Goal: Task Accomplishment & Management: Complete application form

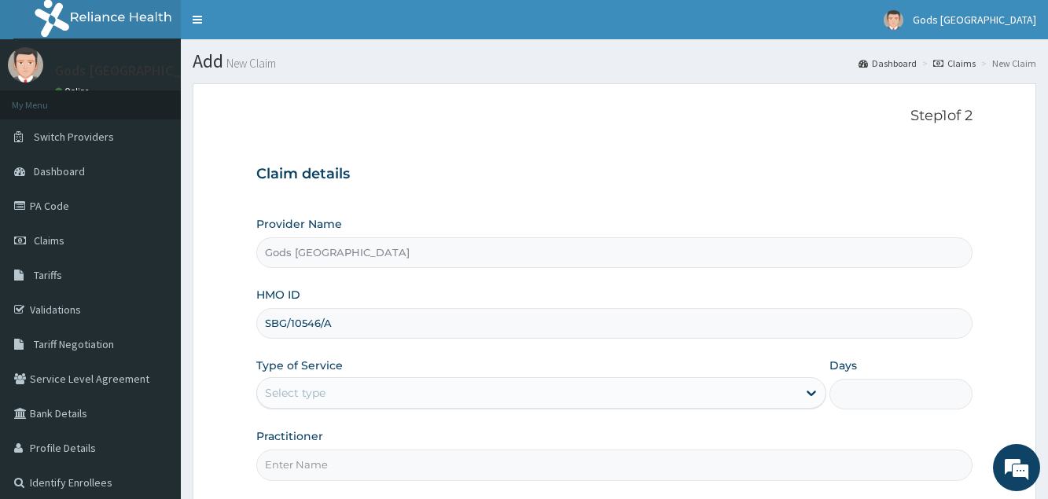
type input "SBG/10546/A"
click at [332, 389] on div "Select type" at bounding box center [527, 392] width 540 height 25
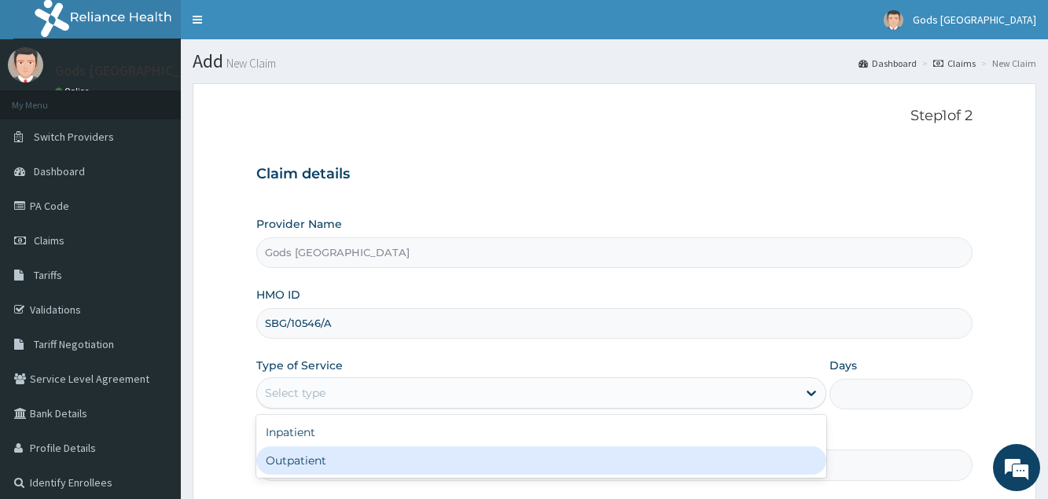
click at [316, 465] on div "Outpatient" at bounding box center [541, 460] width 570 height 28
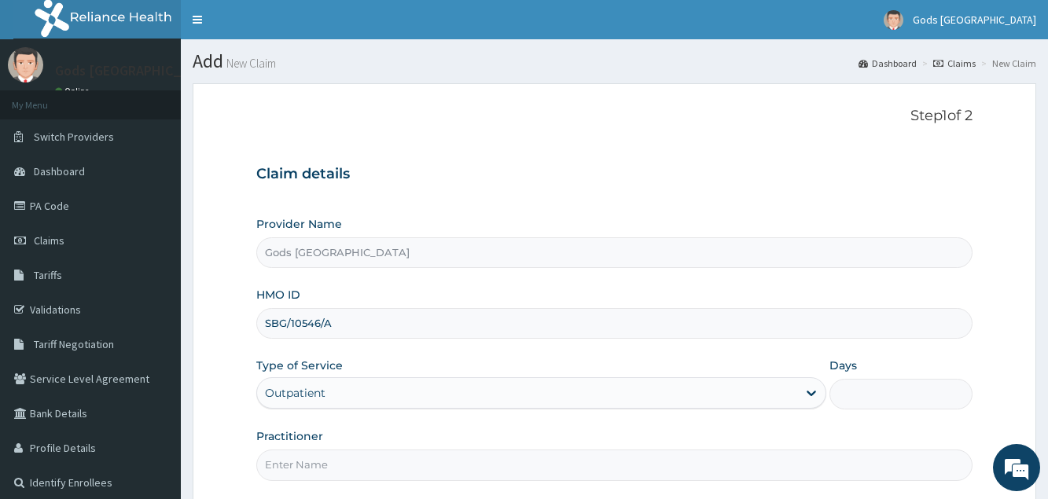
type input "1"
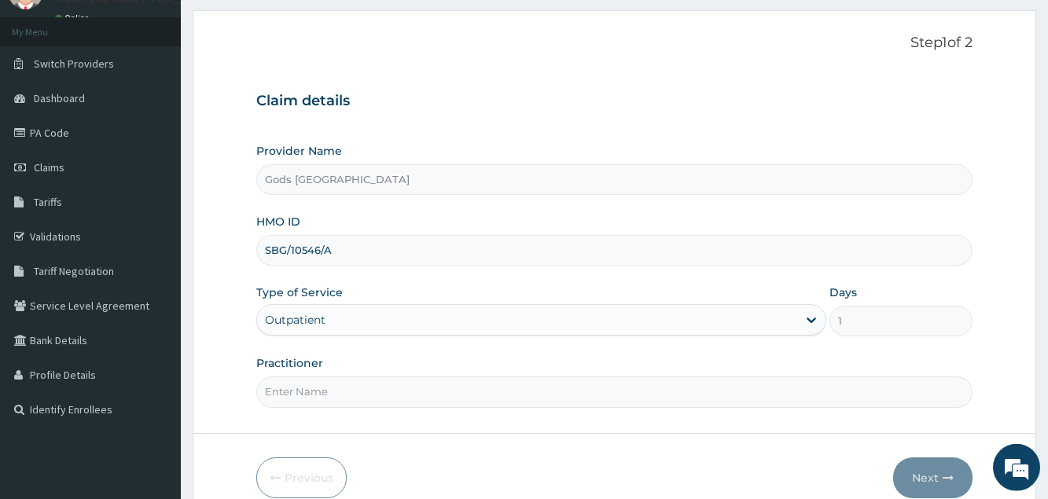
scroll to position [80, 0]
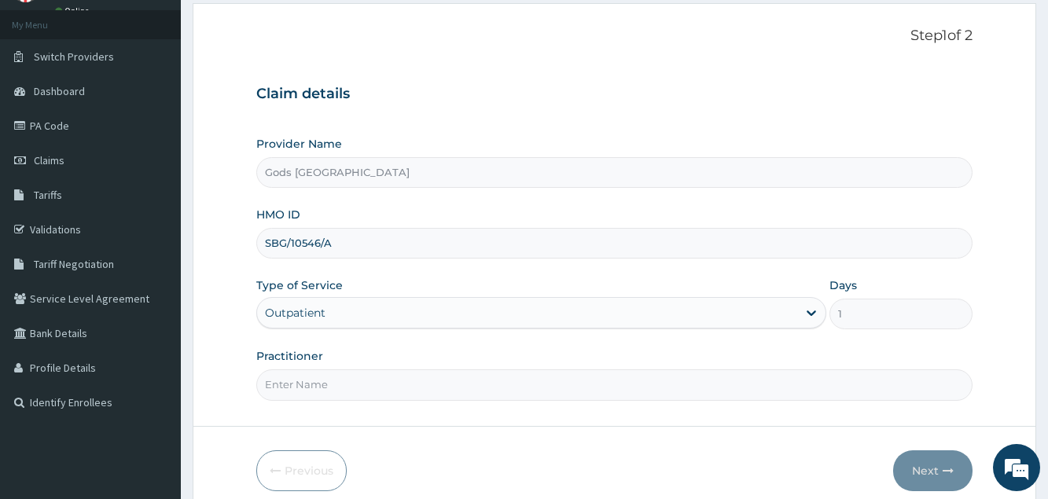
click at [327, 391] on input "Practitioner" at bounding box center [613, 384] width 715 height 31
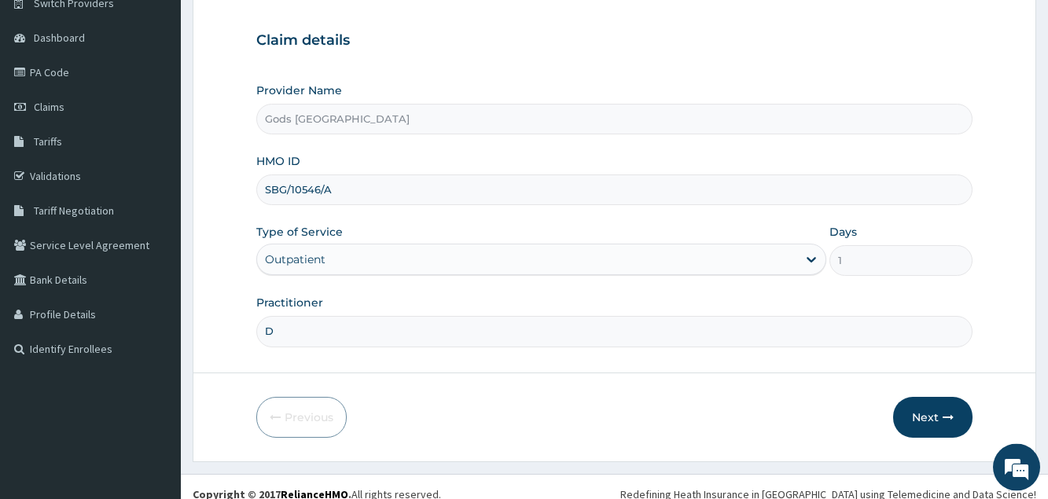
scroll to position [149, 0]
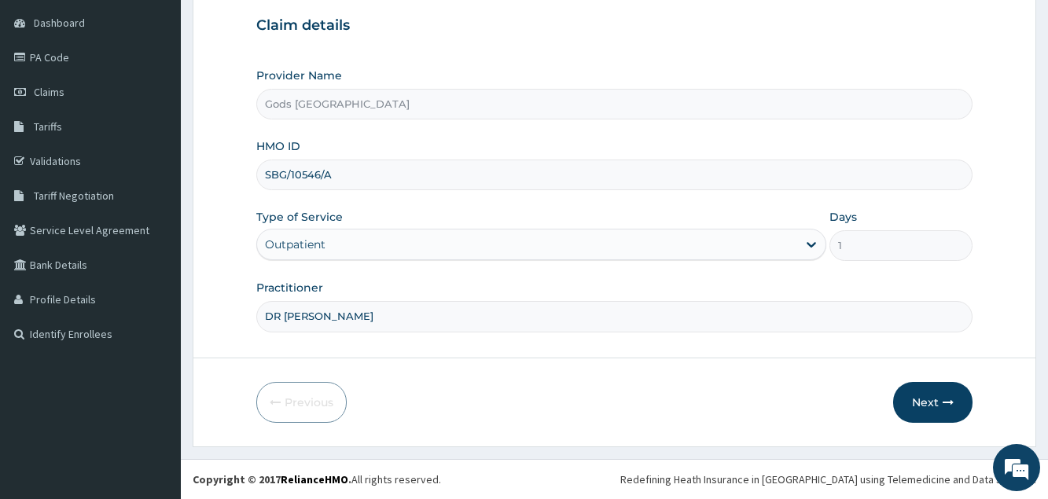
type input "DR BOYE"
click at [910, 400] on button "Next" at bounding box center [932, 402] width 79 height 41
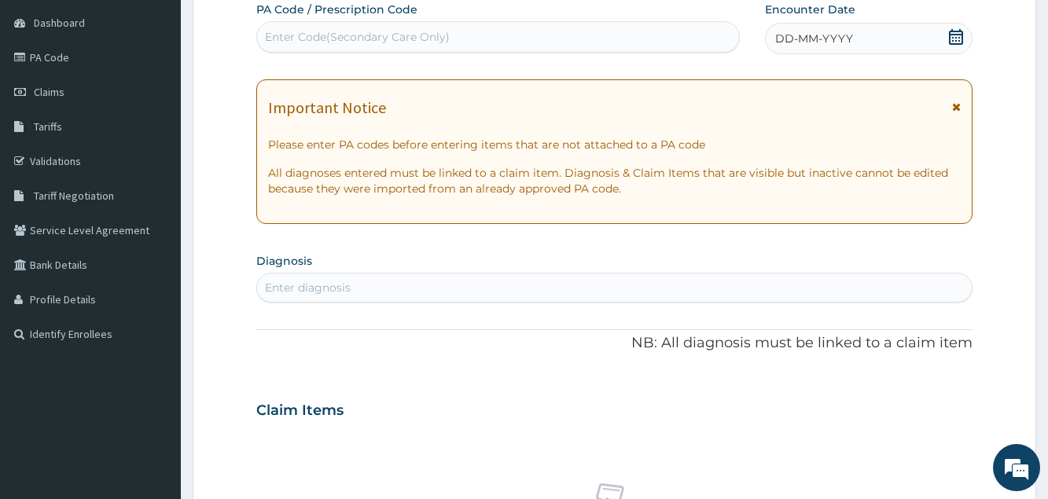
click at [961, 39] on icon at bounding box center [956, 37] width 16 height 16
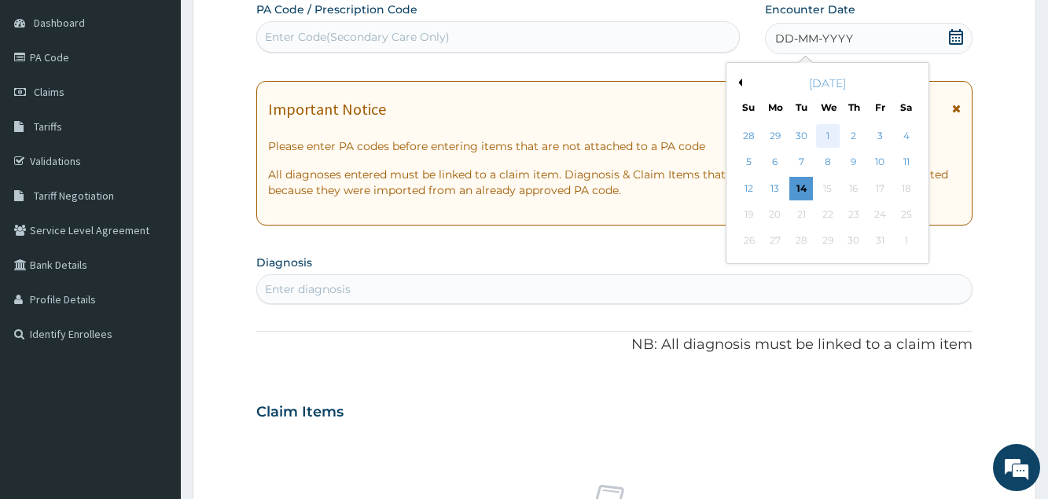
click at [829, 134] on div "1" at bounding box center [828, 136] width 24 height 24
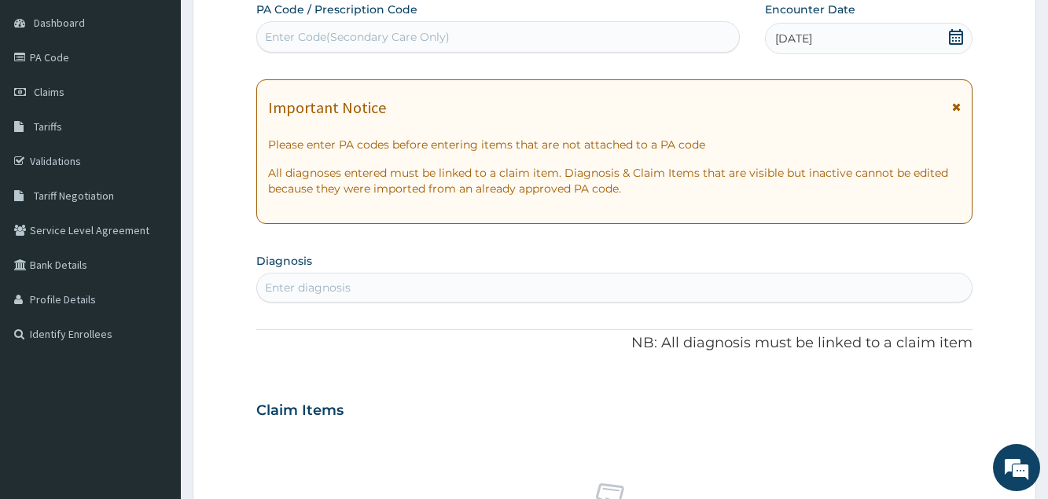
scroll to position [309, 0]
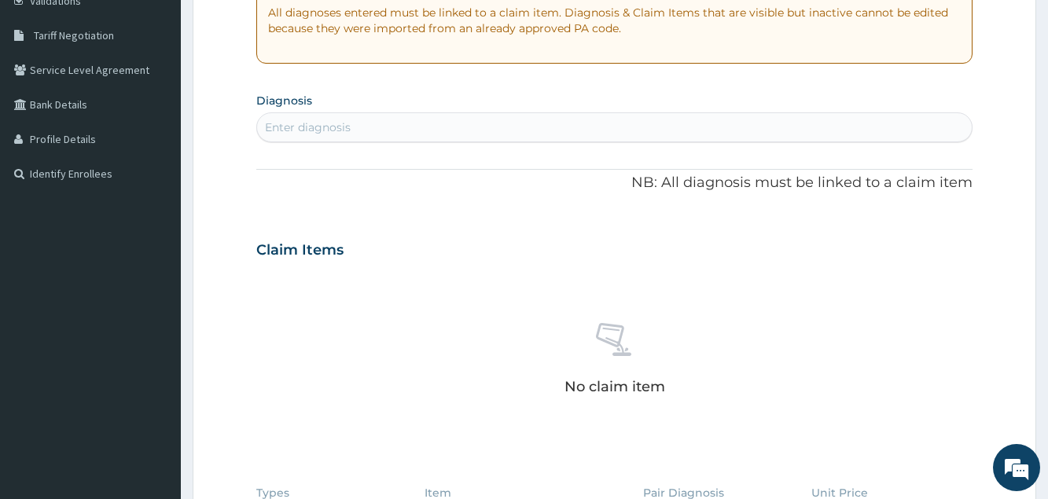
click at [333, 125] on div "Enter diagnosis" at bounding box center [308, 127] width 86 height 16
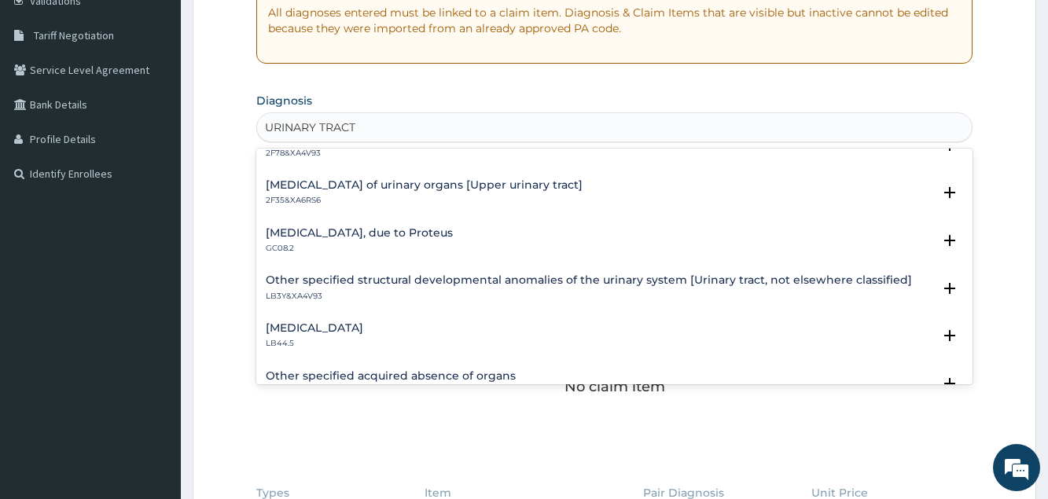
scroll to position [1902, 0]
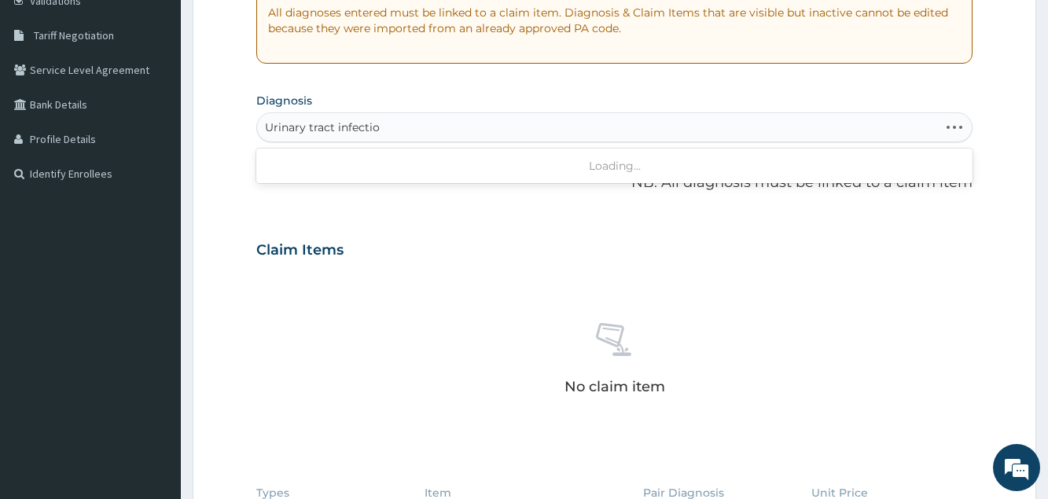
type input "Urinary tract infection"
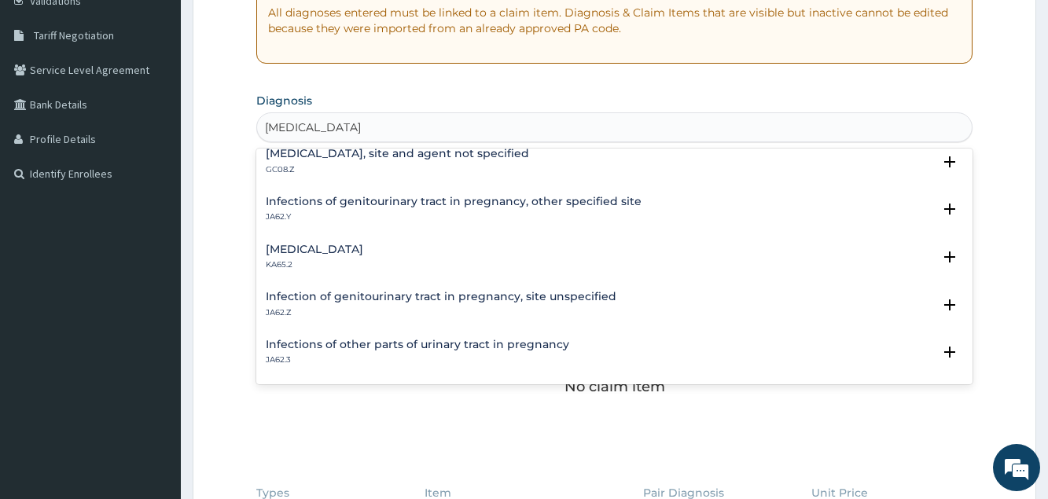
scroll to position [0, 0]
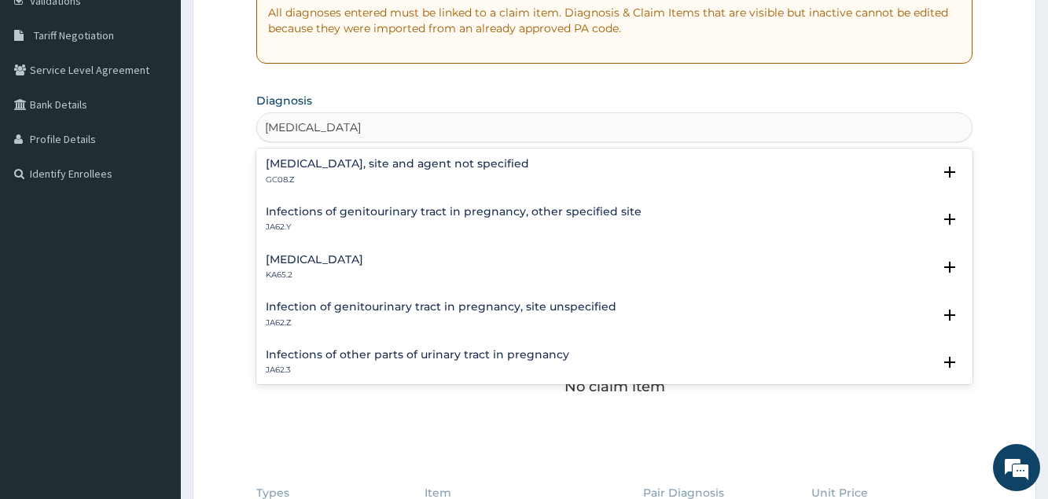
click at [296, 178] on p "GC08.Z" at bounding box center [397, 180] width 263 height 11
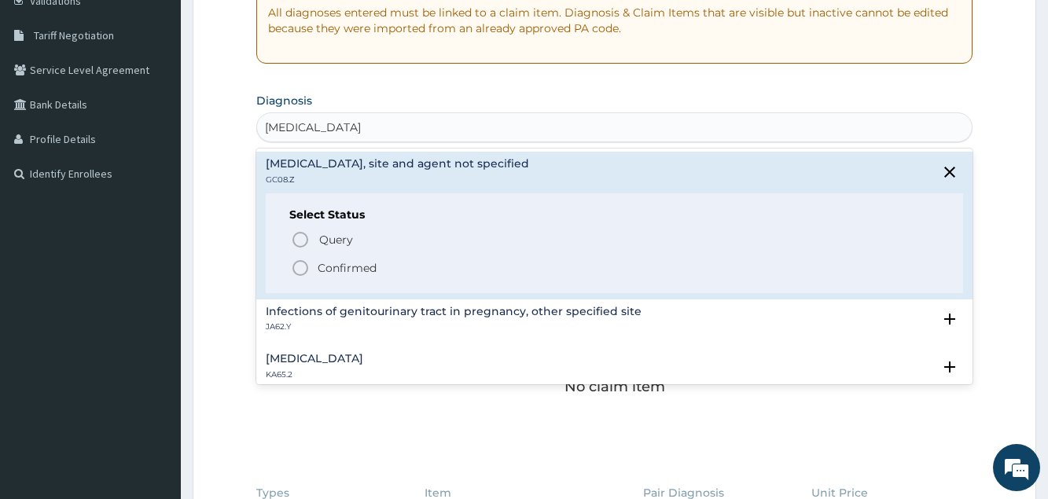
click at [323, 263] on p "Confirmed" at bounding box center [347, 268] width 59 height 16
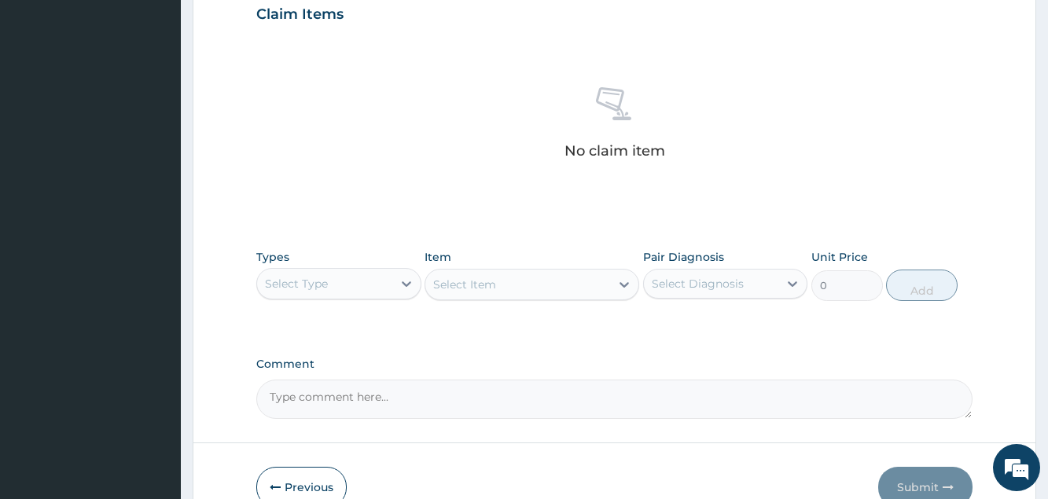
scroll to position [634, 0]
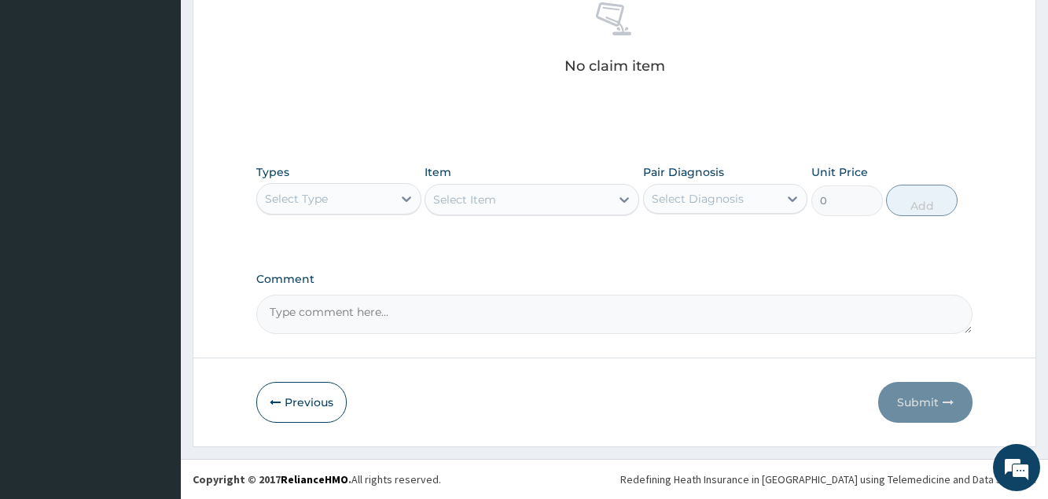
click at [376, 193] on div "Select Type" at bounding box center [324, 198] width 134 height 25
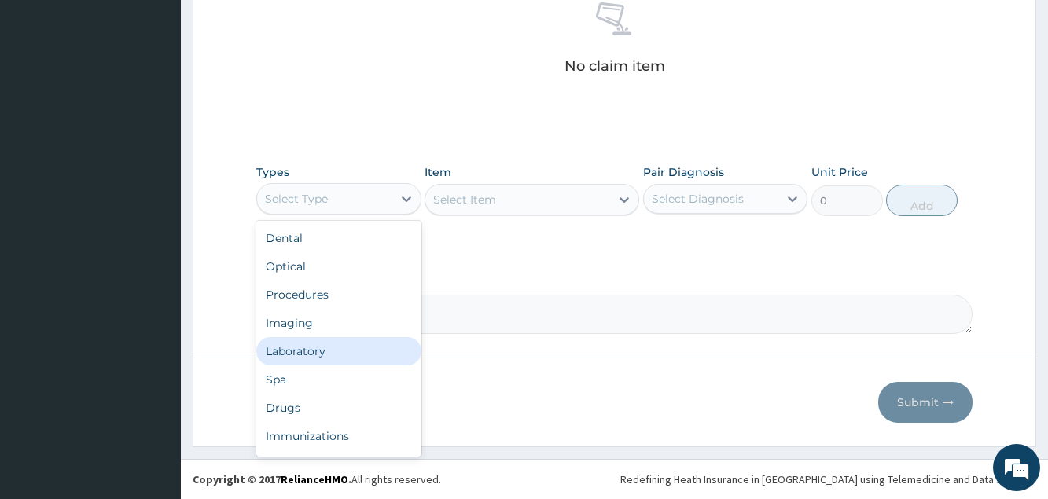
click at [310, 347] on div "Laboratory" at bounding box center [338, 351] width 164 height 28
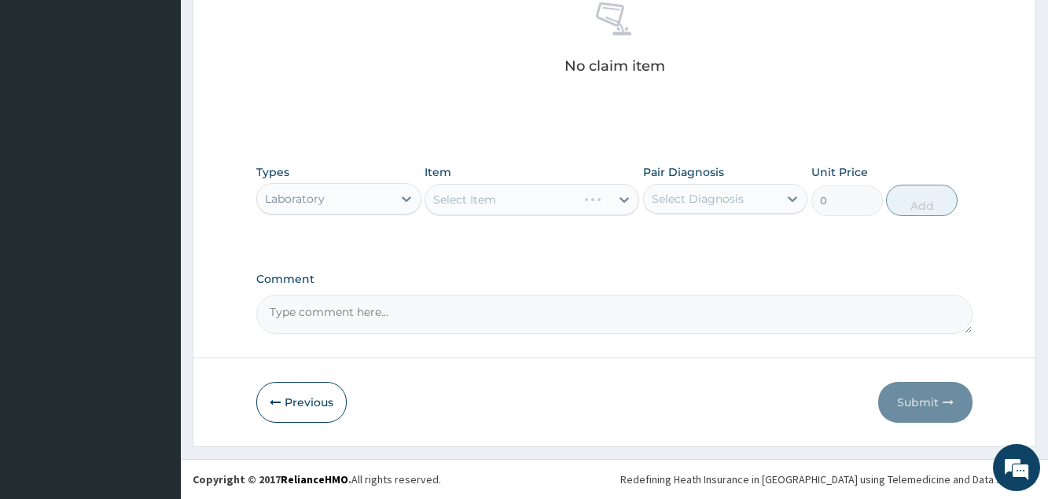
click at [530, 208] on div "Select Item" at bounding box center [531, 199] width 215 height 31
click at [530, 207] on div "Select Item" at bounding box center [531, 199] width 215 height 31
click at [575, 202] on div "Select Item" at bounding box center [517, 199] width 185 height 25
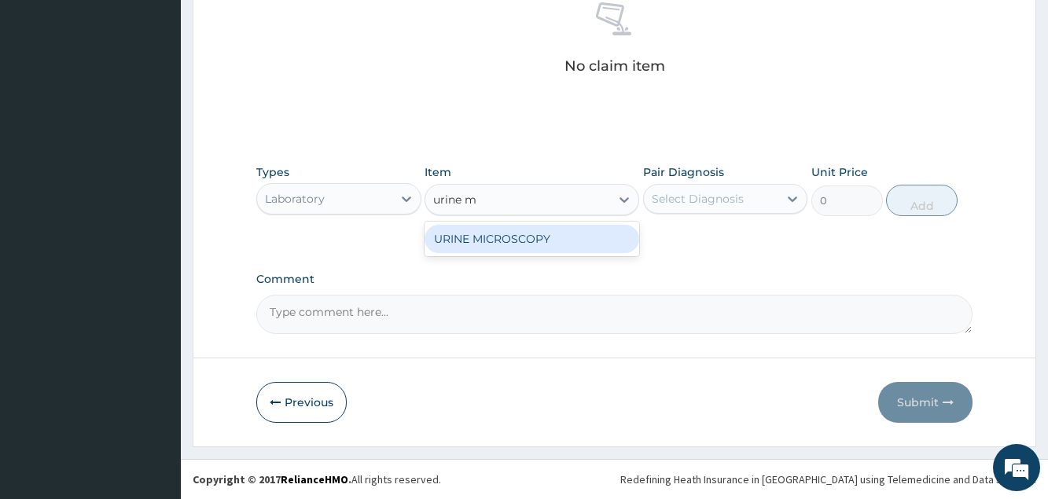
type input "urine"
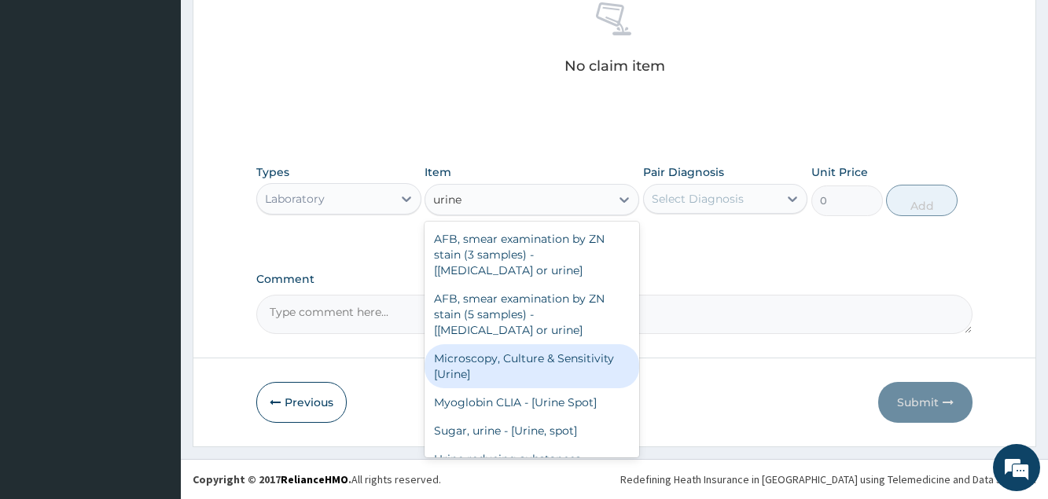
click at [549, 356] on div "Microscopy, Culture & Sensitivity [Urine]" at bounding box center [531, 366] width 215 height 44
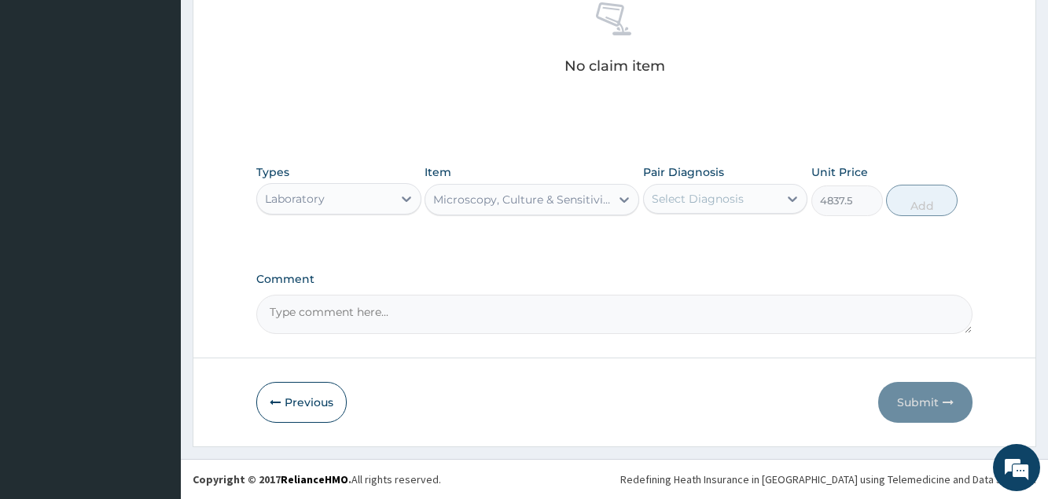
type input "4837.5"
click at [726, 189] on div "Select Diagnosis" at bounding box center [711, 198] width 134 height 25
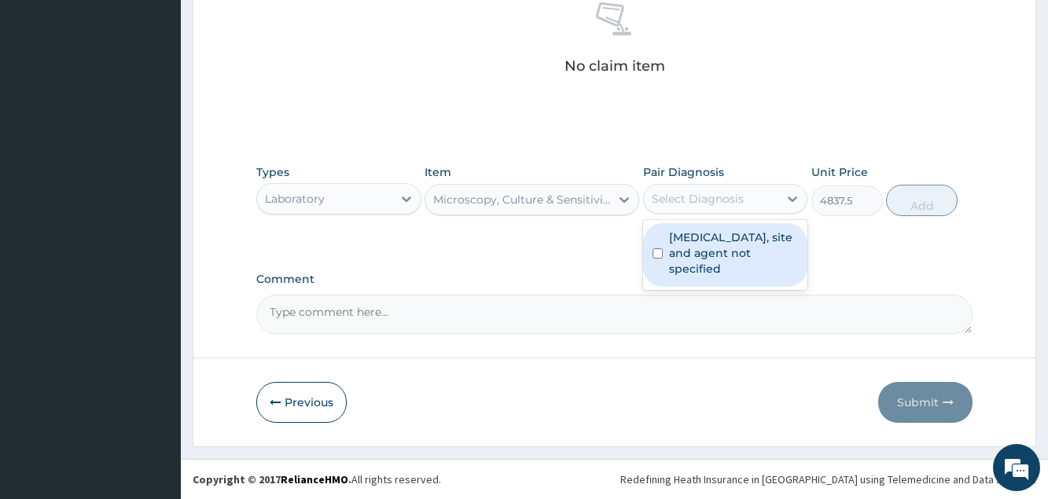
click at [693, 253] on label "Urinary tract infection, site and agent not specified" at bounding box center [733, 253] width 129 height 47
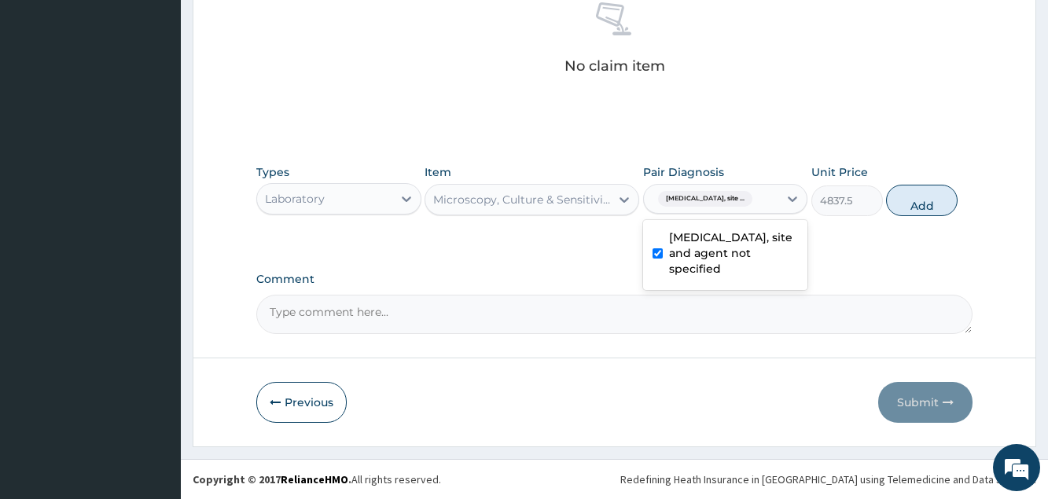
checkbox input "true"
click at [906, 200] on button "Add" at bounding box center [922, 200] width 72 height 31
type input "0"
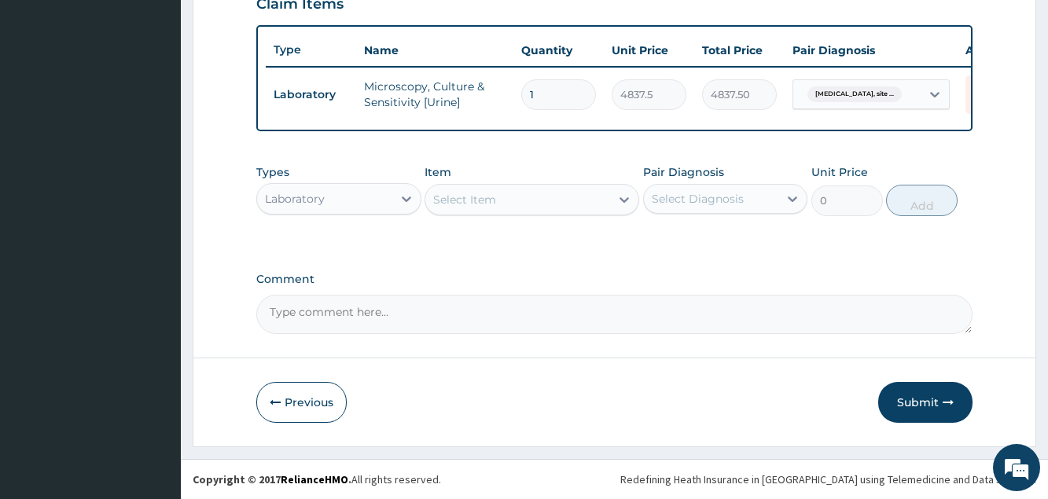
scroll to position [573, 0]
click at [395, 204] on div at bounding box center [406, 199] width 28 height 28
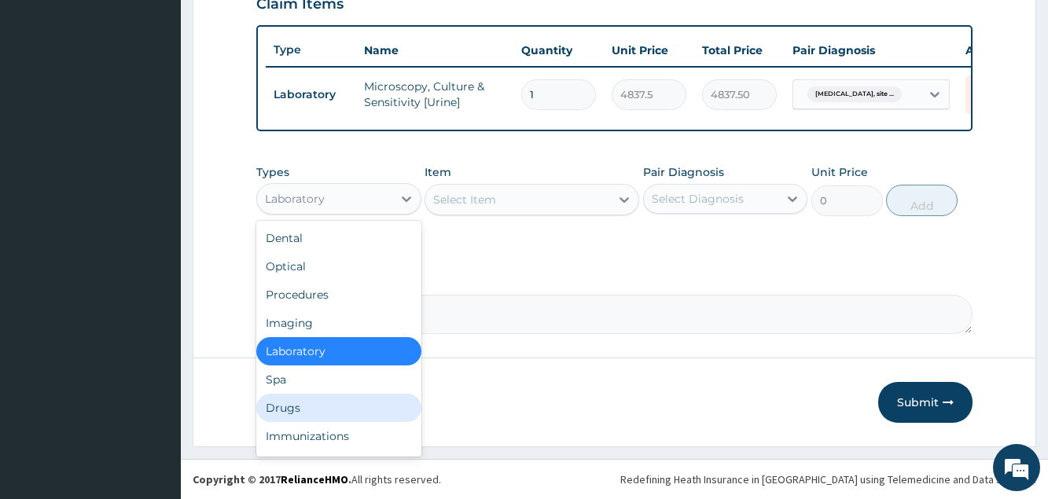
click at [281, 410] on div "Drugs" at bounding box center [338, 408] width 164 height 28
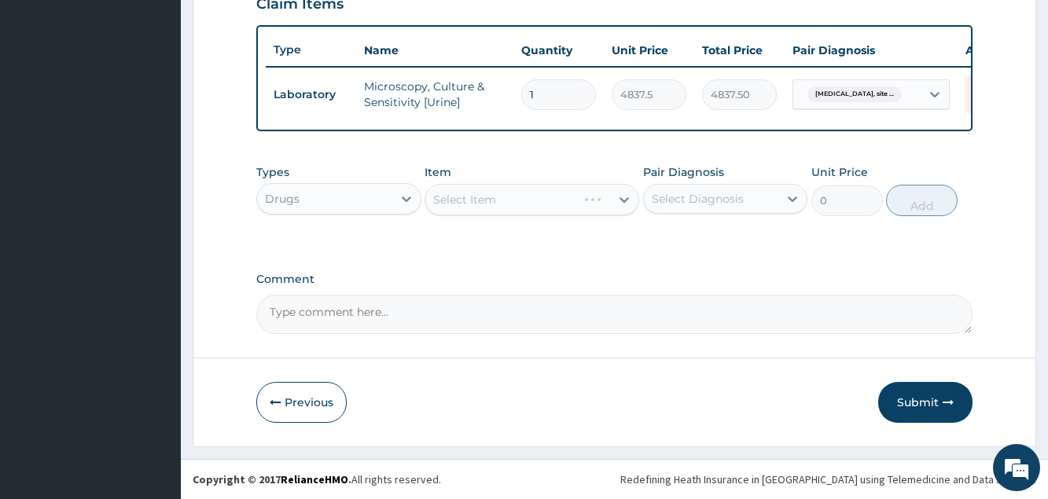
click at [503, 204] on div "Select Item" at bounding box center [531, 199] width 215 height 31
click at [503, 204] on div "Select Item" at bounding box center [517, 199] width 185 height 25
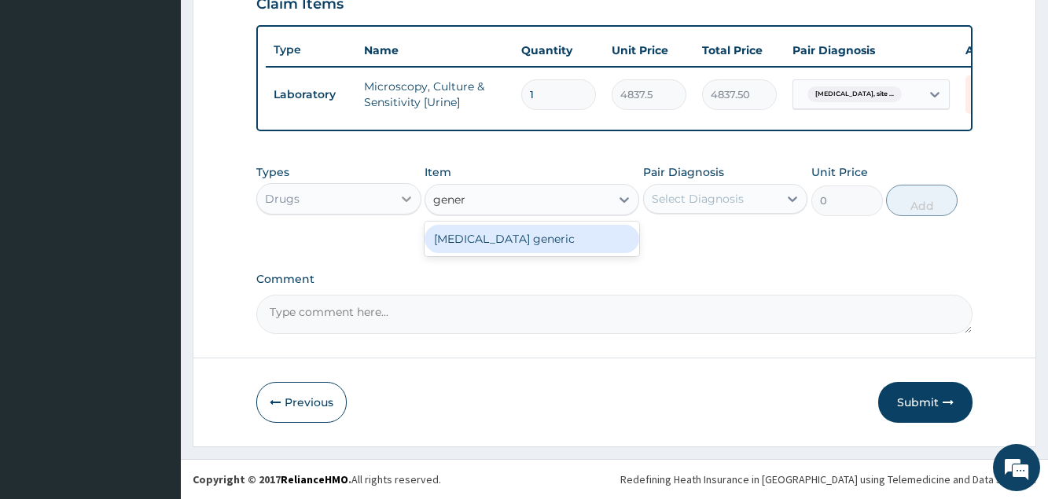
type input "gener"
click at [402, 201] on icon at bounding box center [407, 199] width 16 height 16
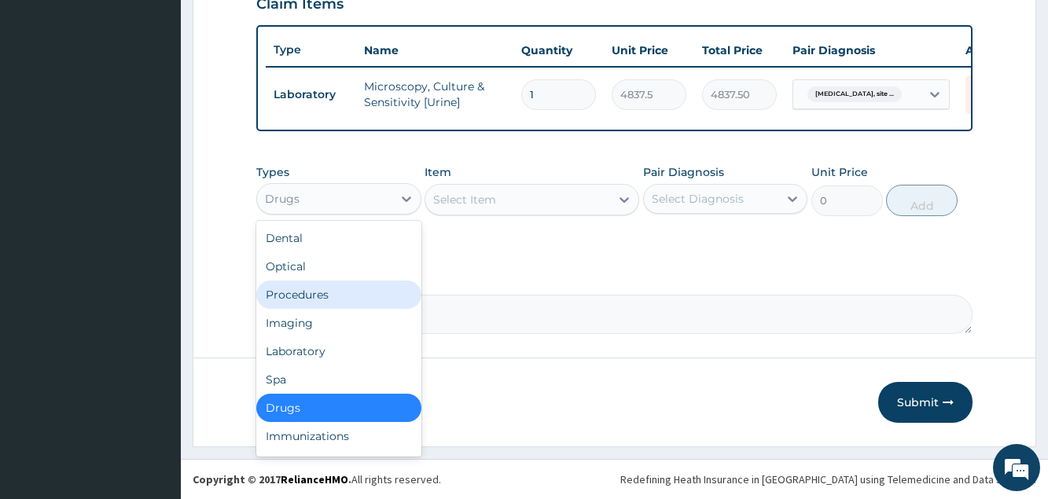
click at [332, 299] on div "Procedures" at bounding box center [338, 295] width 164 height 28
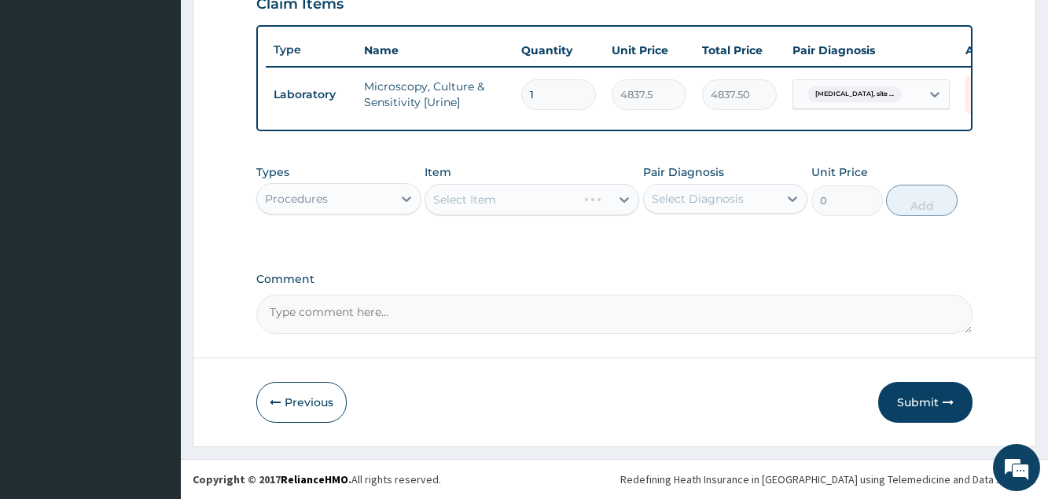
click at [476, 202] on div "Select Item" at bounding box center [531, 199] width 215 height 31
click at [476, 202] on div "Select Item" at bounding box center [464, 200] width 63 height 16
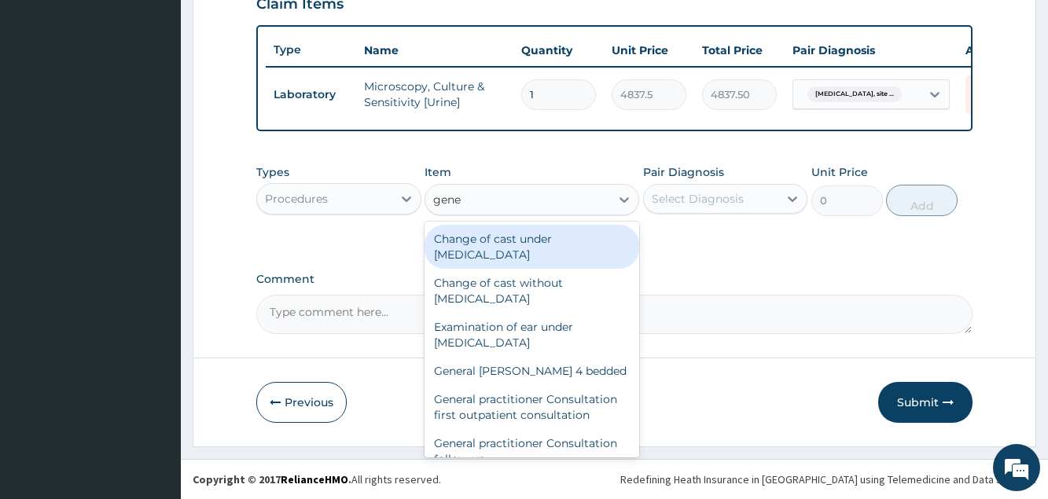
type input "gener"
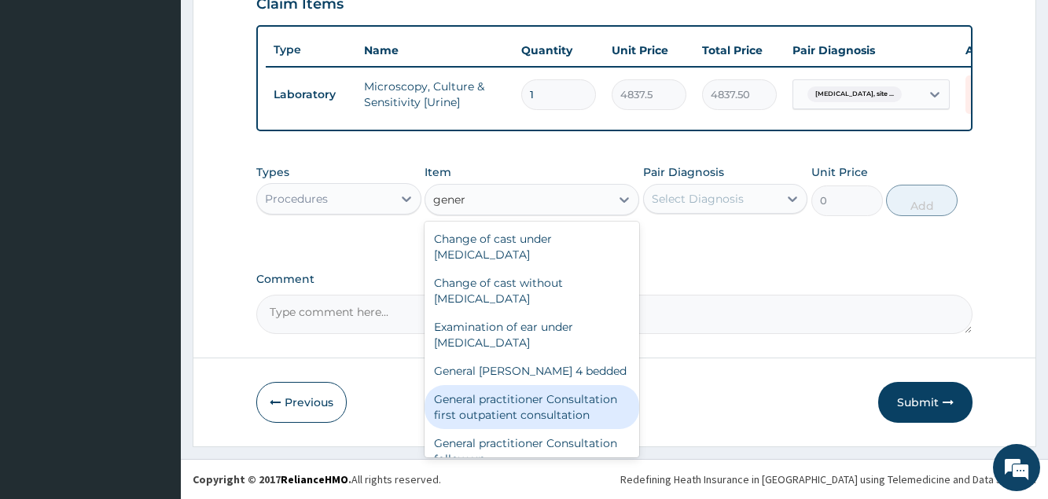
click at [491, 395] on div "General practitioner Consultation first outpatient consultation" at bounding box center [531, 407] width 215 height 44
type input "3547.5"
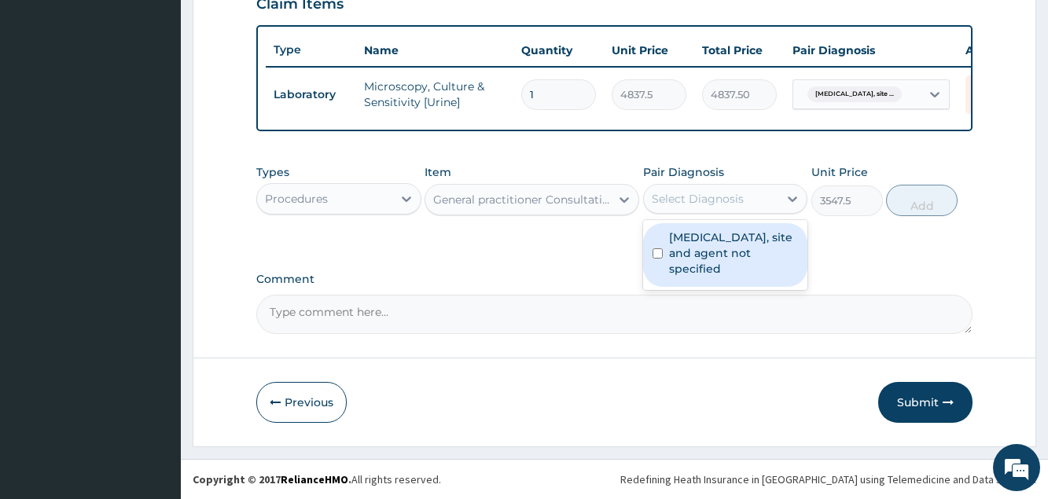
click at [738, 189] on div "Select Diagnosis" at bounding box center [711, 198] width 134 height 25
click at [705, 249] on label "Urinary tract infection, site and agent not specified" at bounding box center [733, 253] width 129 height 47
checkbox input "true"
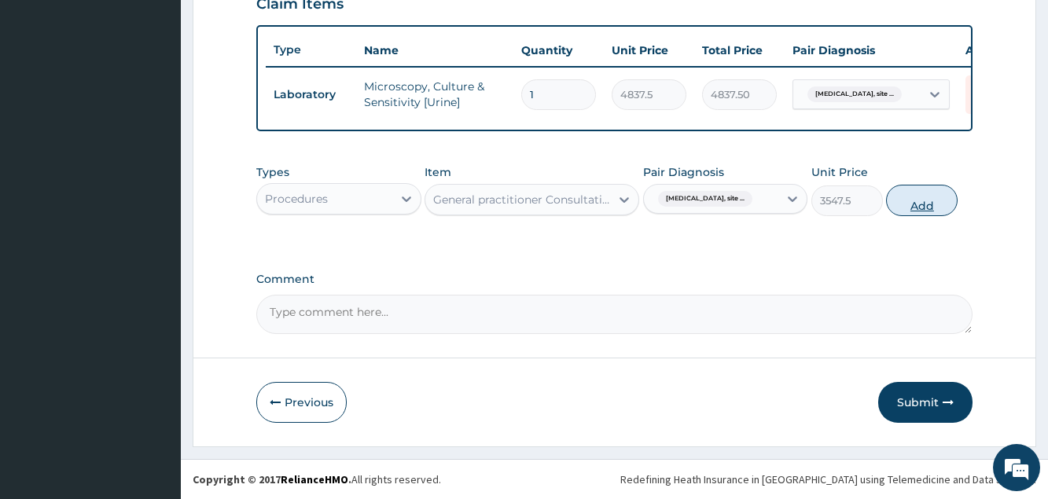
click at [906, 196] on button "Add" at bounding box center [922, 200] width 72 height 31
type input "0"
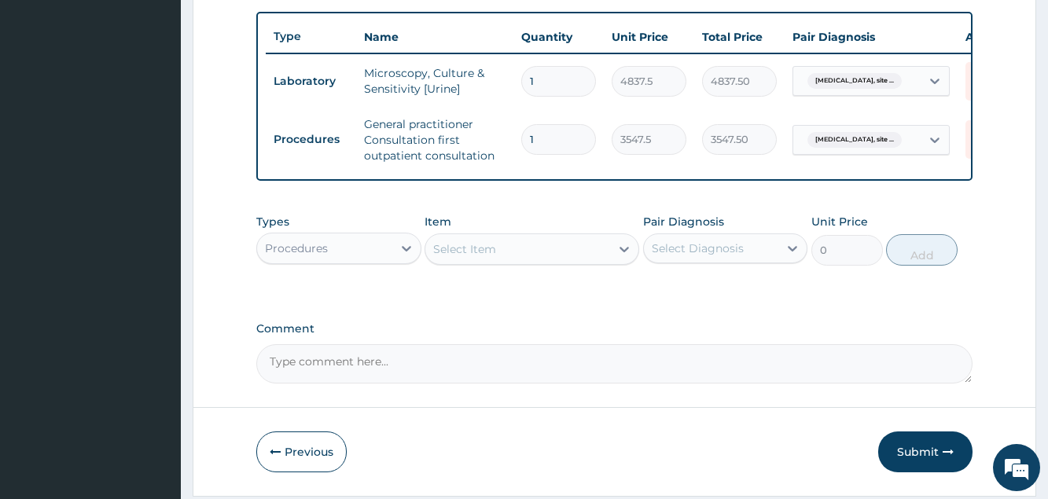
scroll to position [636, 0]
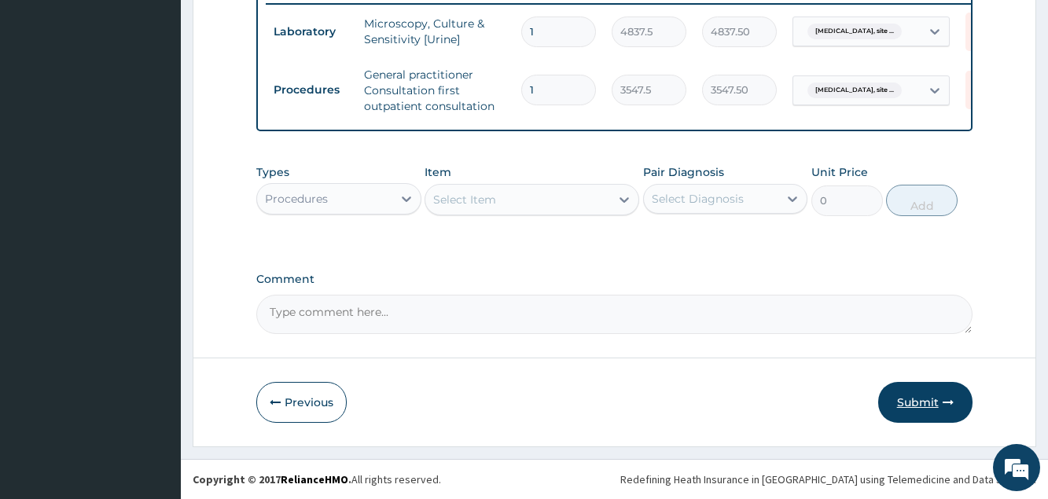
click at [880, 403] on button "Submit" at bounding box center [925, 402] width 94 height 41
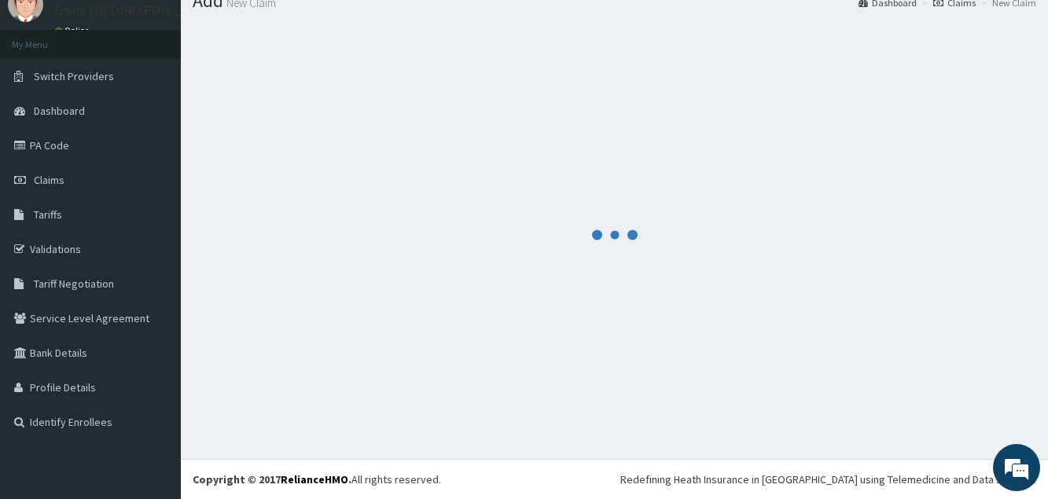
scroll to position [61, 0]
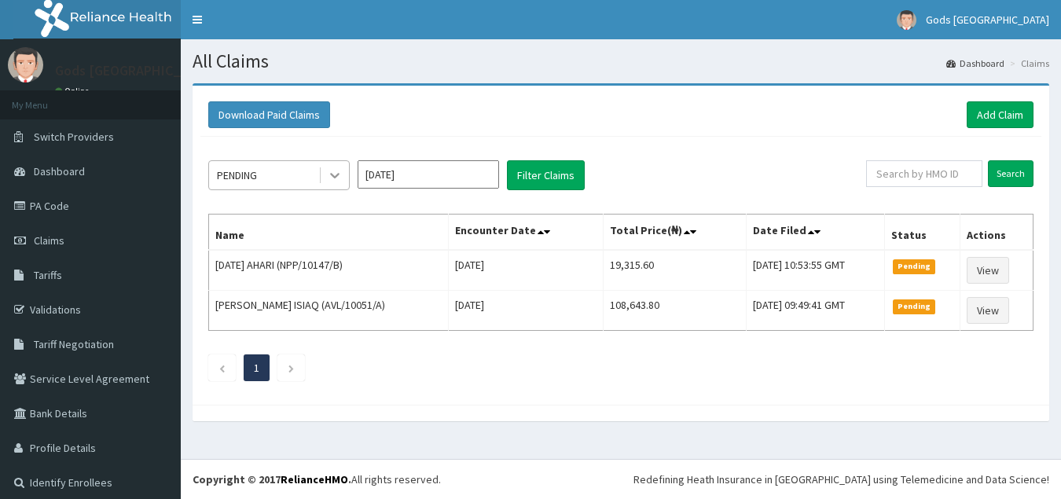
click at [339, 173] on icon at bounding box center [335, 175] width 16 height 16
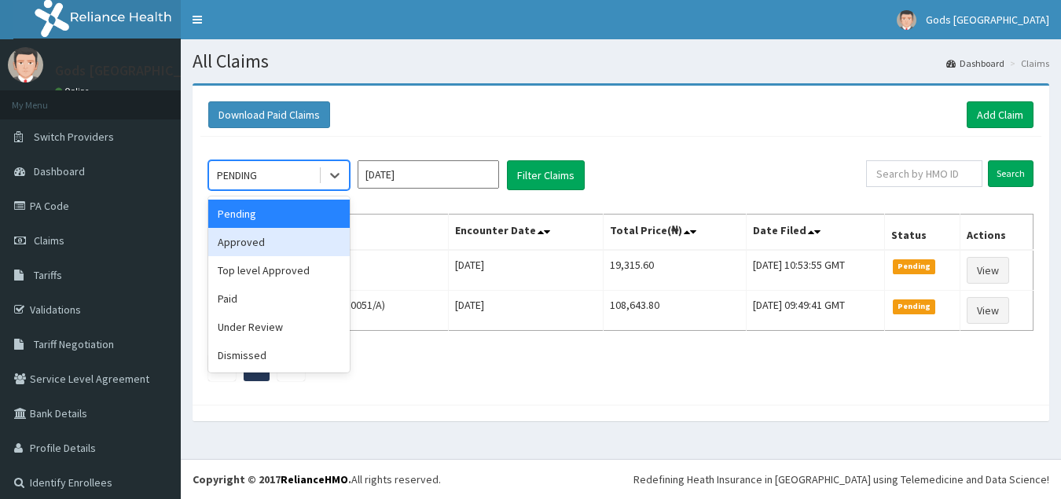
click at [285, 246] on div "Approved" at bounding box center [278, 242] width 141 height 28
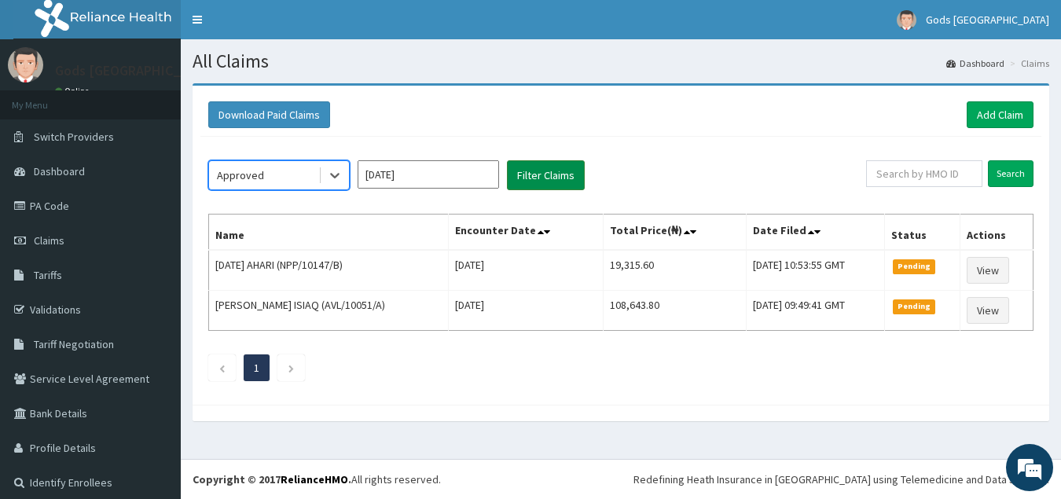
click at [582, 171] on button "Filter Claims" at bounding box center [546, 175] width 78 height 30
